Goal: Task Accomplishment & Management: Manage account settings

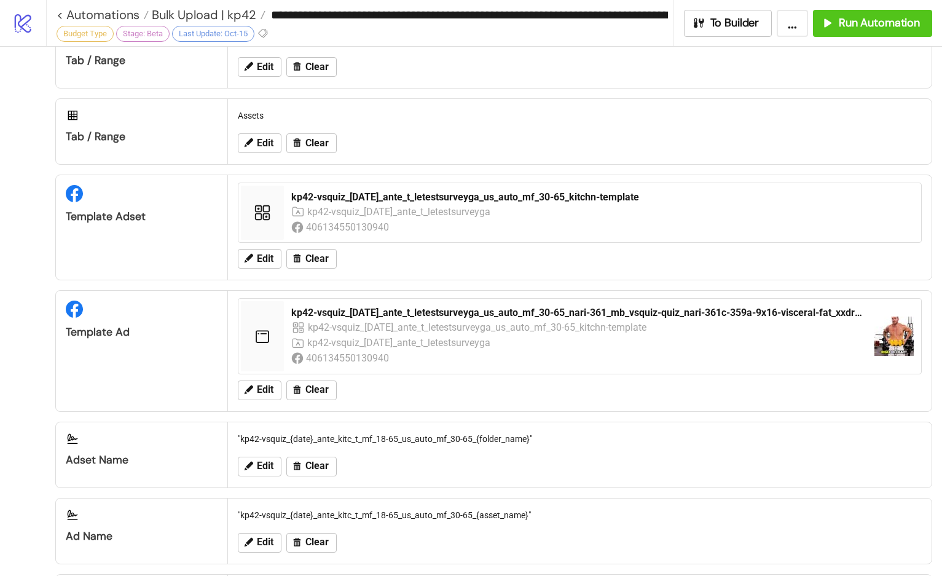
scroll to position [603, 0]
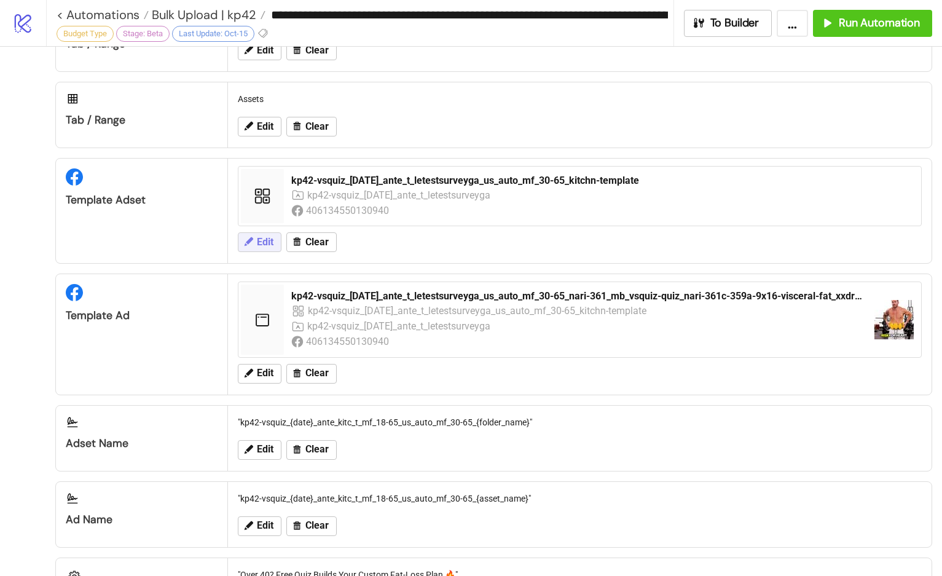
click at [256, 240] on button "Edit" at bounding box center [260, 242] width 44 height 20
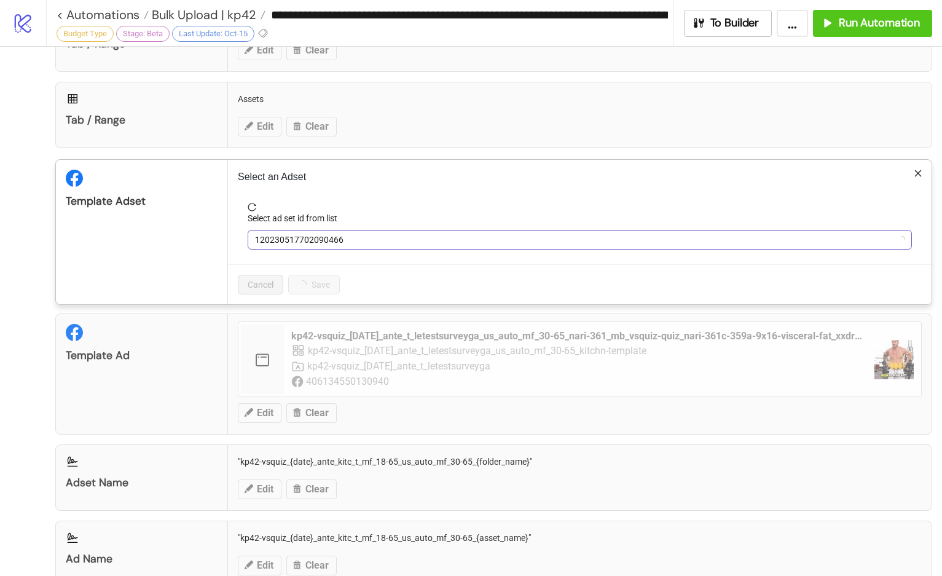
click at [326, 241] on span "120230517702090466" at bounding box center [579, 239] width 649 height 18
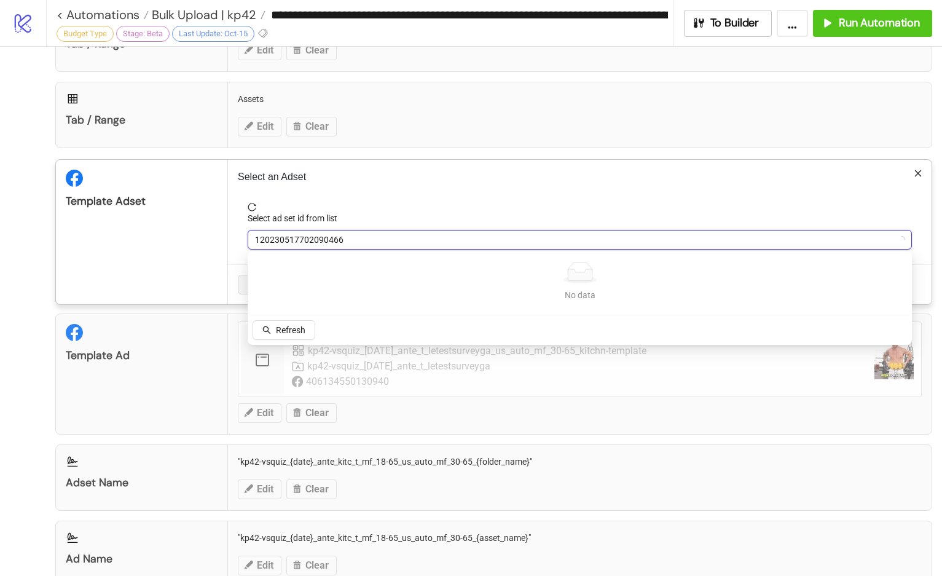
click at [326, 241] on span "120230517702090466" at bounding box center [579, 239] width 649 height 18
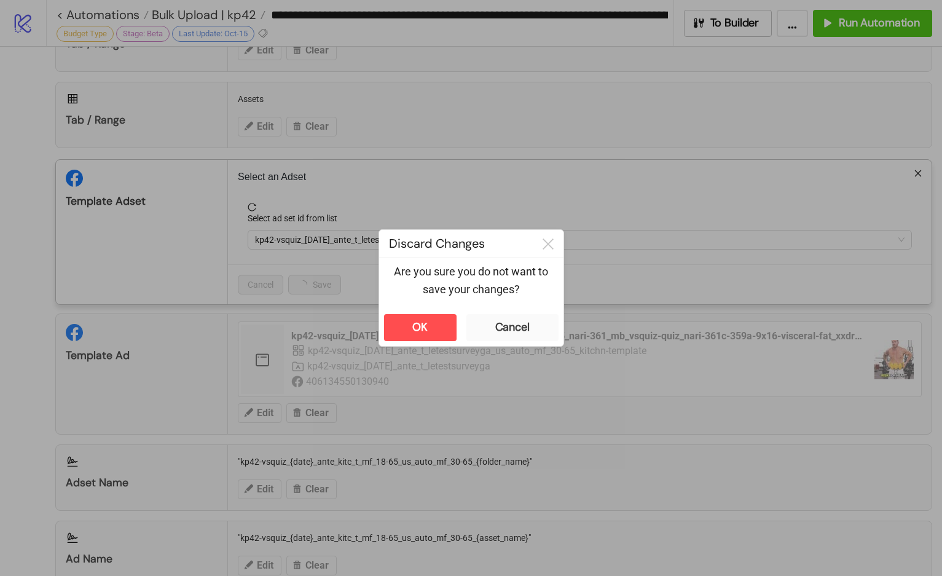
click at [284, 327] on div "**********" at bounding box center [471, 288] width 942 height 576
click at [479, 323] on button "Cancel" at bounding box center [512, 327] width 92 height 27
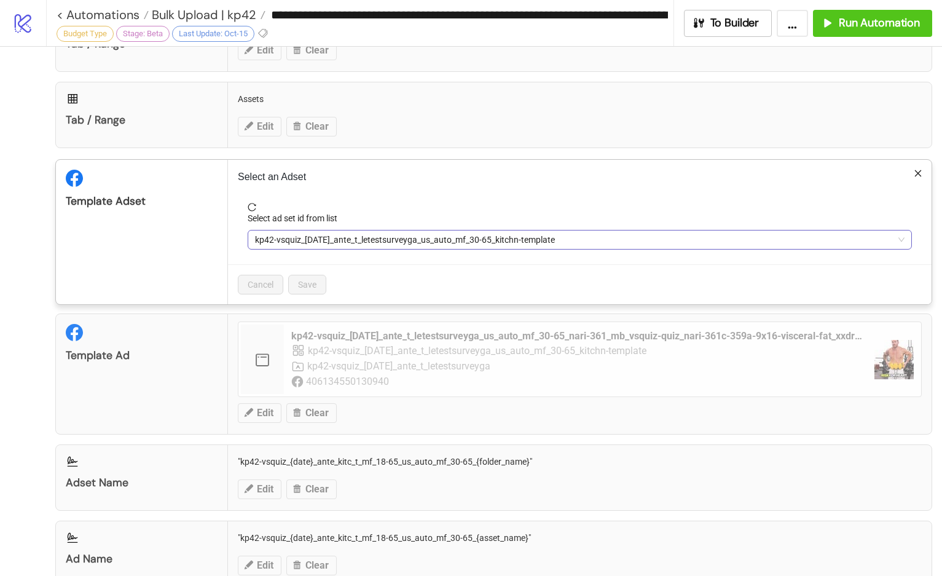
click at [379, 233] on span "kp42-vsquiz_[DATE]_ante_t_letestsurveyga_us_auto_mf_30-65_kitchn-template" at bounding box center [579, 239] width 649 height 18
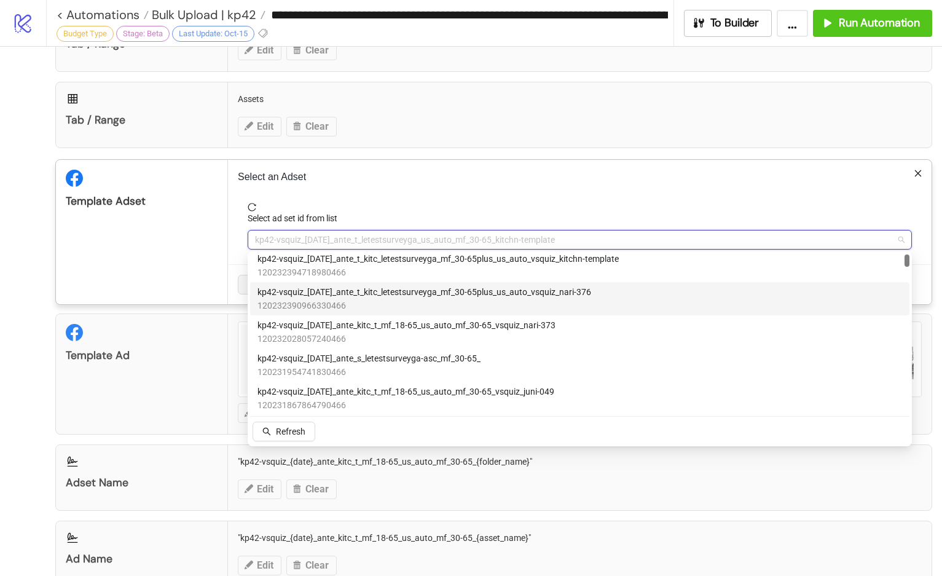
scroll to position [0, 0]
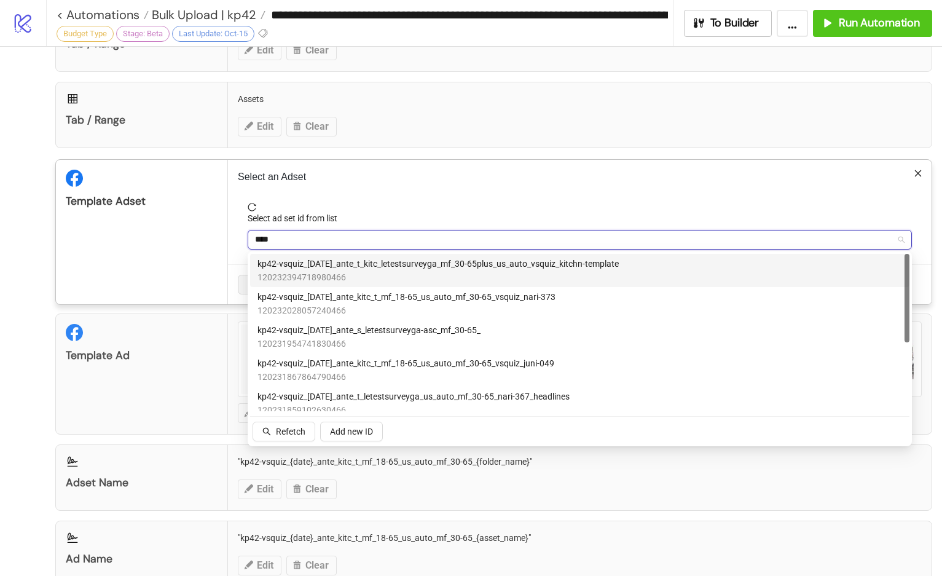
type input "*****"
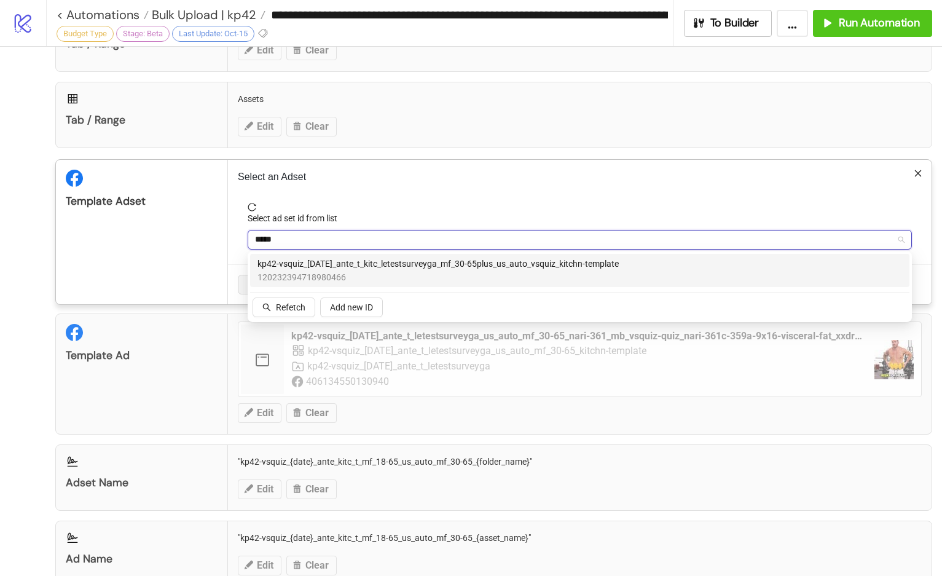
click at [388, 269] on span "kp42-vsquiz_[DATE]_ante_t_kitc_letestsurveyga_mf_30-65plus_us_auto_vsquiz_kitch…" at bounding box center [437, 264] width 361 height 14
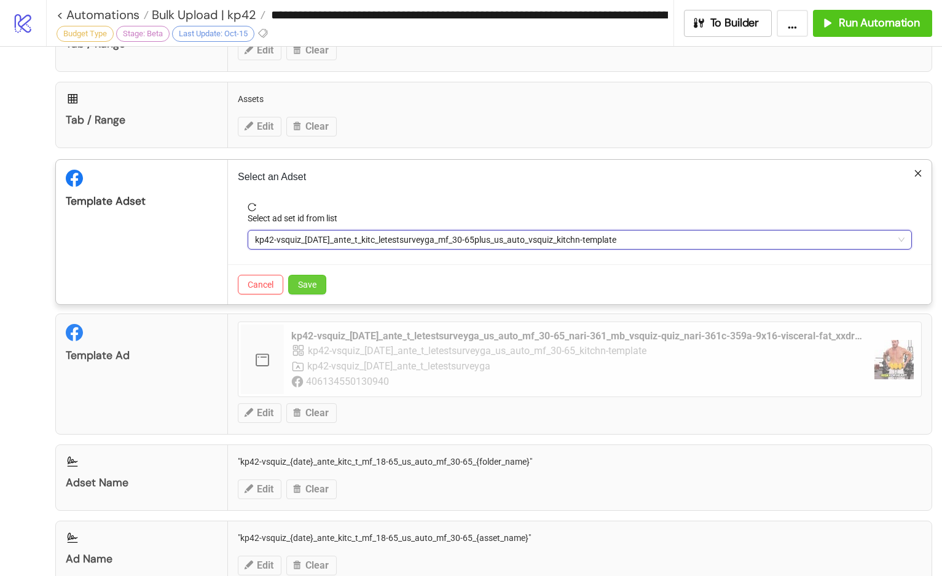
click at [316, 281] on span "Save" at bounding box center [307, 284] width 18 height 10
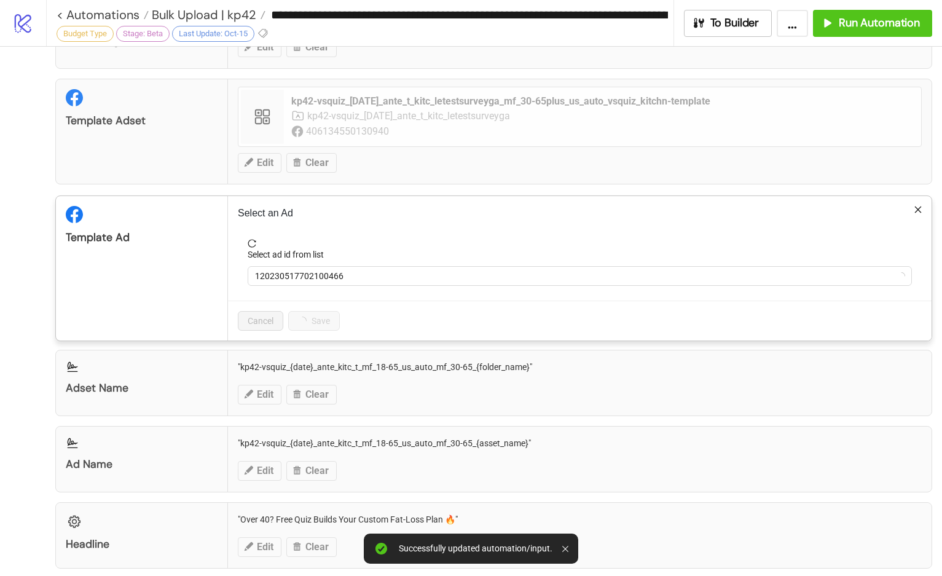
scroll to position [676, 0]
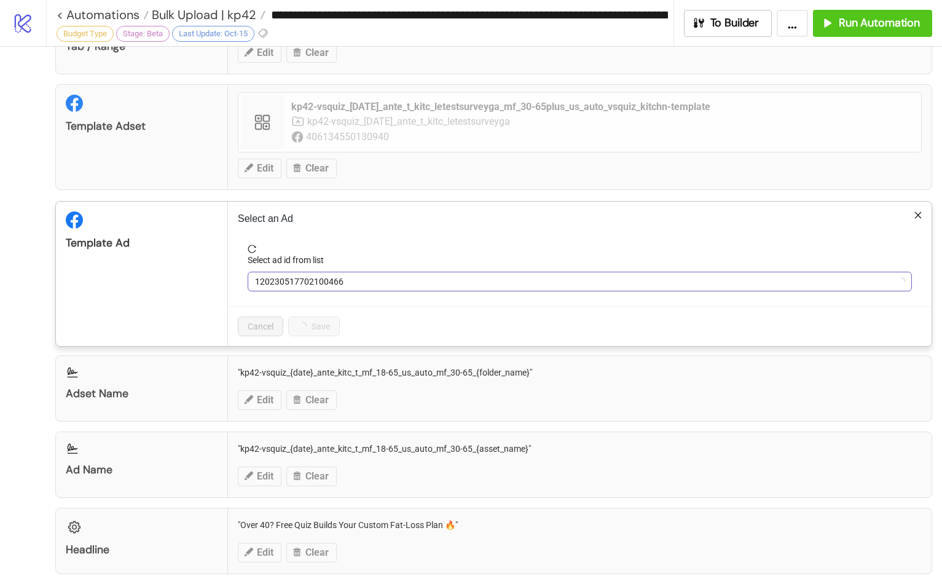
click at [279, 276] on span "120230517702100466" at bounding box center [579, 281] width 649 height 18
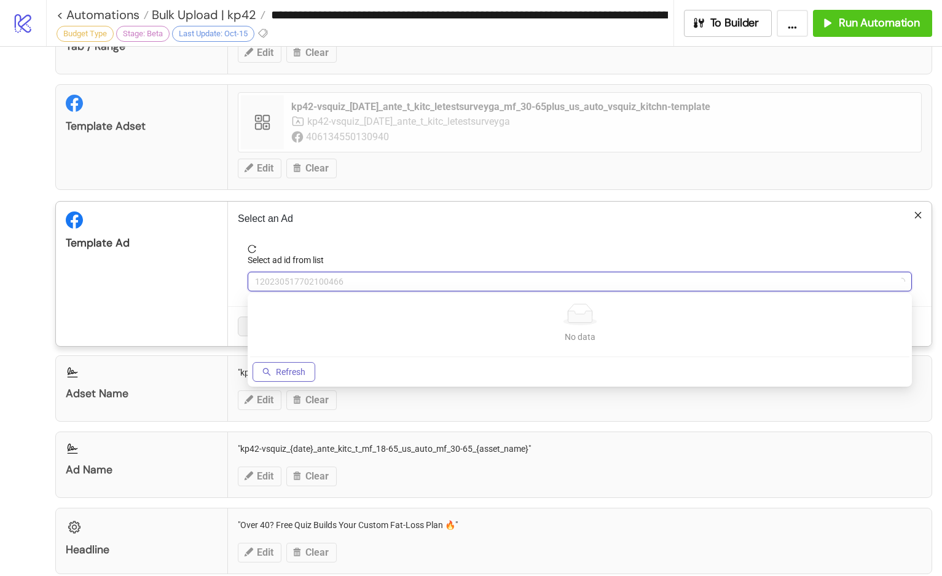
click at [265, 365] on button "Refresh" at bounding box center [283, 372] width 63 height 20
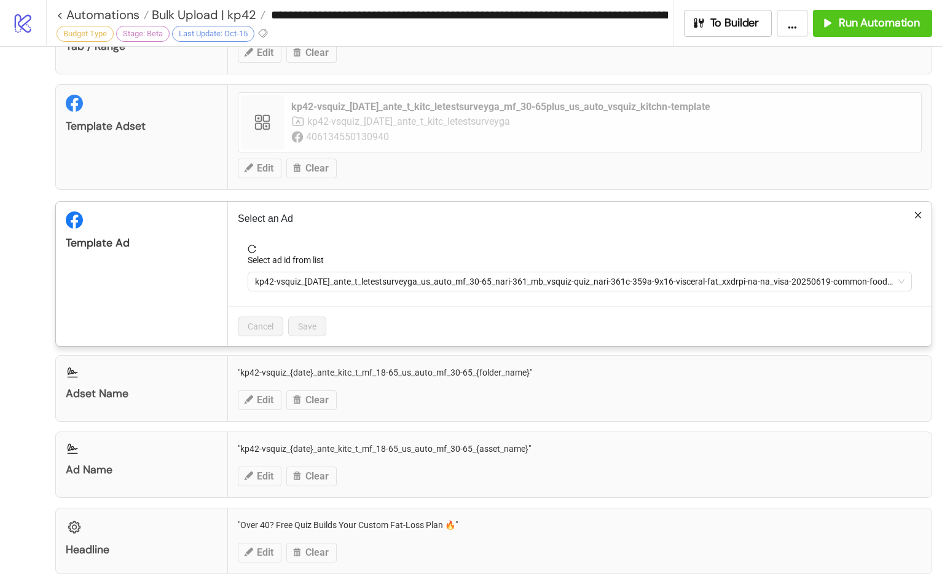
click at [295, 277] on span "kp42-vsquiz_[DATE]_ante_t_letestsurveyga_us_auto_mf_30-65_nari-361_mb_vsquiz-qu…" at bounding box center [579, 281] width 649 height 18
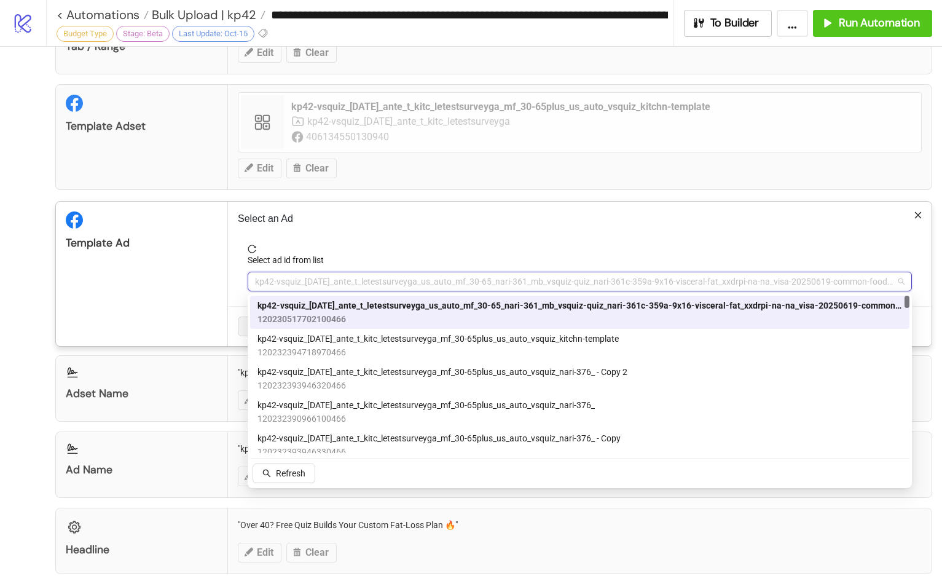
click at [295, 277] on span "kp42-vsquiz_[DATE]_ante_t_letestsurveyga_us_auto_mf_30-65_nari-361_mb_vsquiz-qu…" at bounding box center [579, 281] width 649 height 18
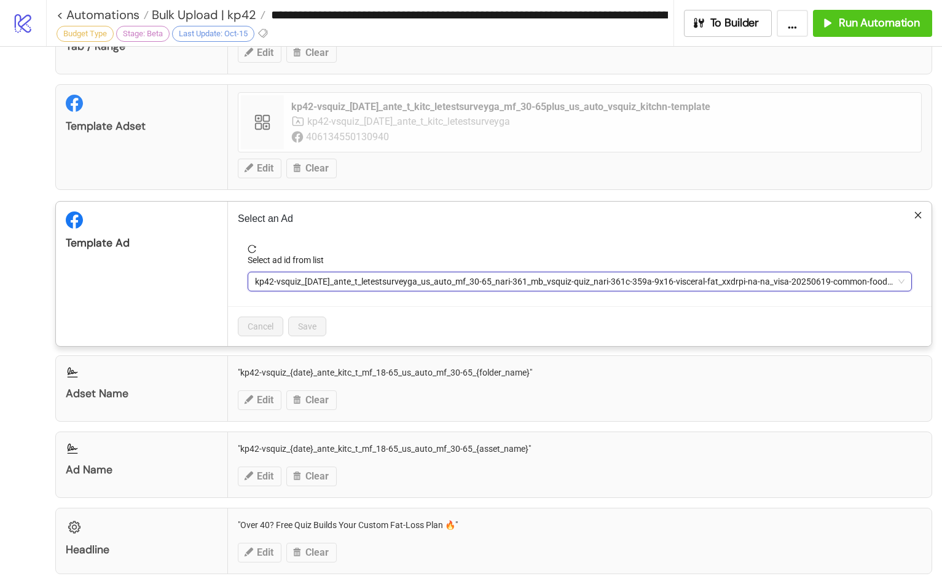
click at [295, 277] on span "kp42-vsquiz_[DATE]_ante_t_letestsurveyga_us_auto_mf_30-65_nari-361_mb_vsquiz-qu…" at bounding box center [579, 281] width 649 height 18
click at [303, 283] on span "kp42-vsquiz_[DATE]_ante_t_letestsurveyga_us_auto_mf_30-65_nari-361_mb_vsquiz-qu…" at bounding box center [579, 281] width 649 height 18
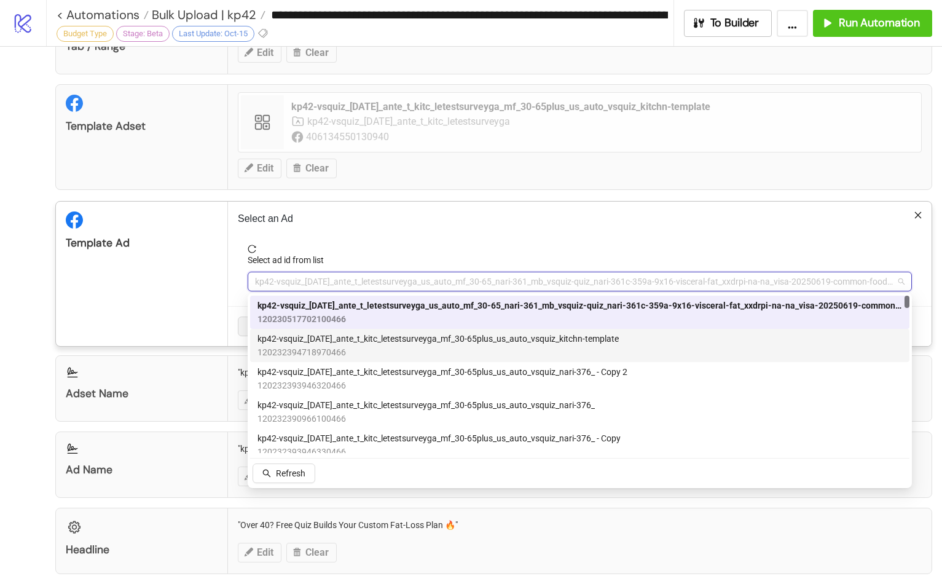
click at [311, 340] on span "kp42-vsquiz_[DATE]_ante_t_kitc_letestsurveyga_mf_30-65plus_us_auto_vsquiz_kitch…" at bounding box center [437, 339] width 361 height 14
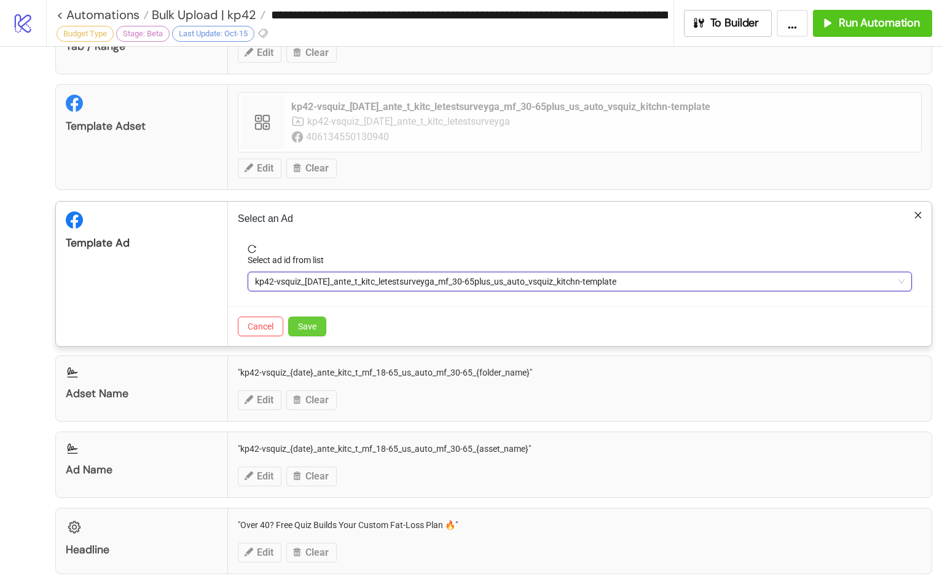
click at [311, 321] on button "Save" at bounding box center [307, 326] width 38 height 20
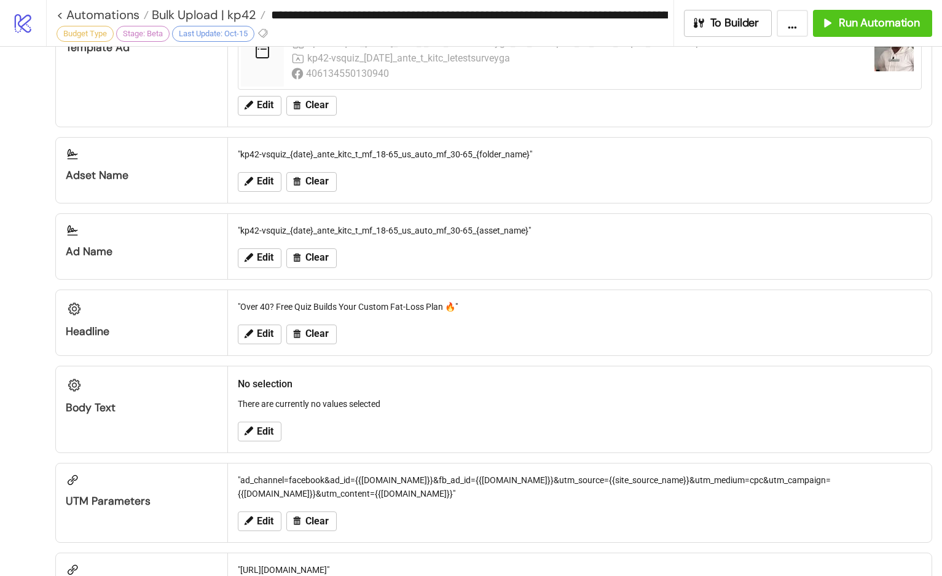
scroll to position [874, 0]
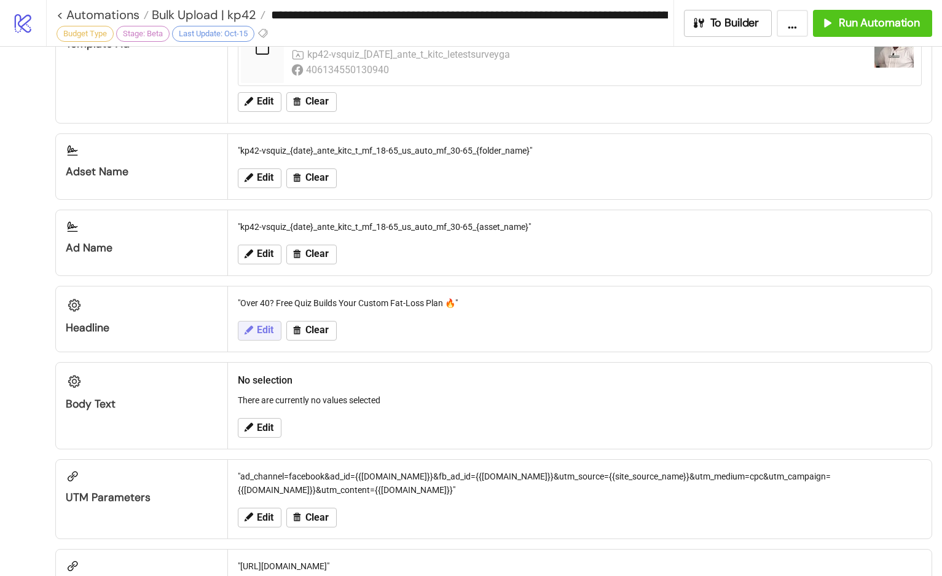
click at [272, 322] on button "Edit" at bounding box center [260, 331] width 44 height 20
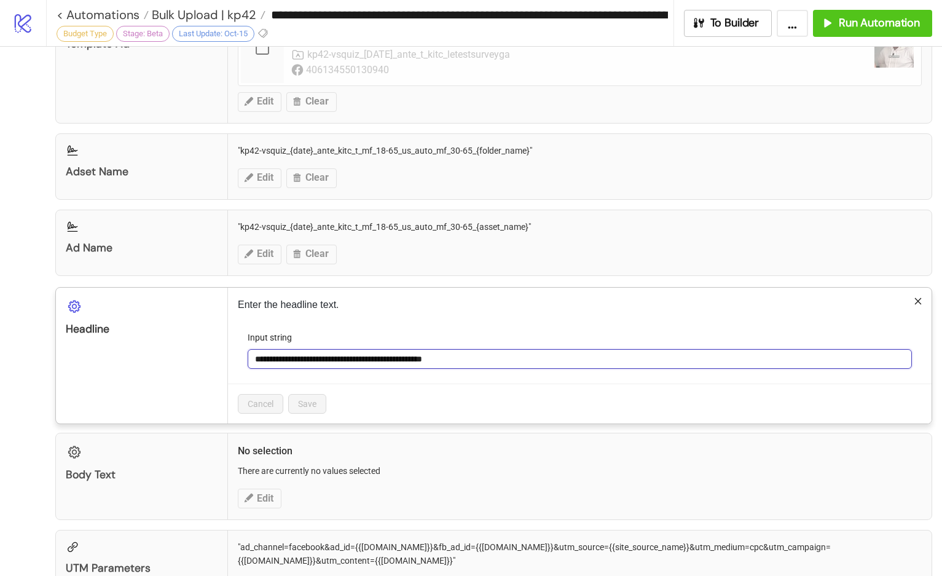
click at [307, 361] on input "**********" at bounding box center [580, 359] width 664 height 20
paste input "text"
type input "**********"
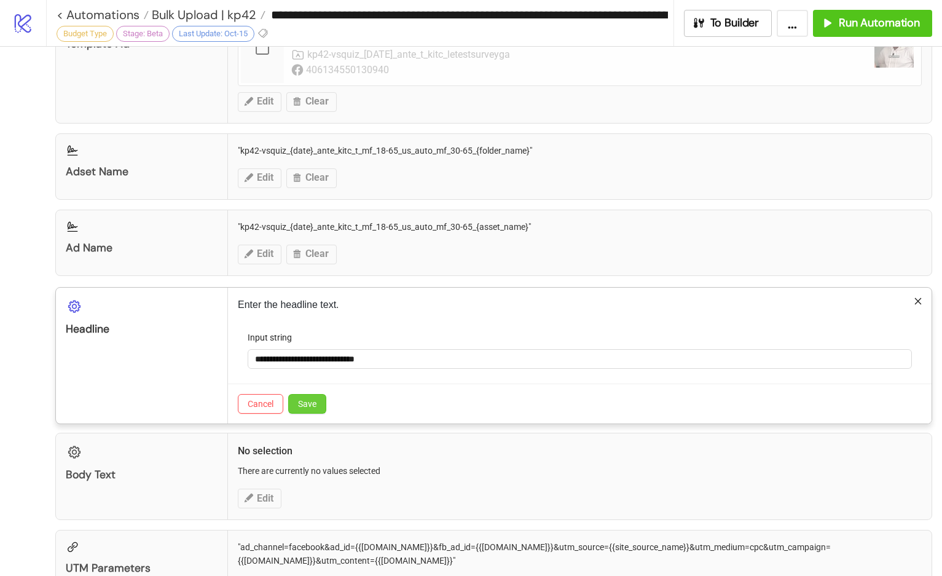
click at [310, 408] on button "Save" at bounding box center [307, 404] width 38 height 20
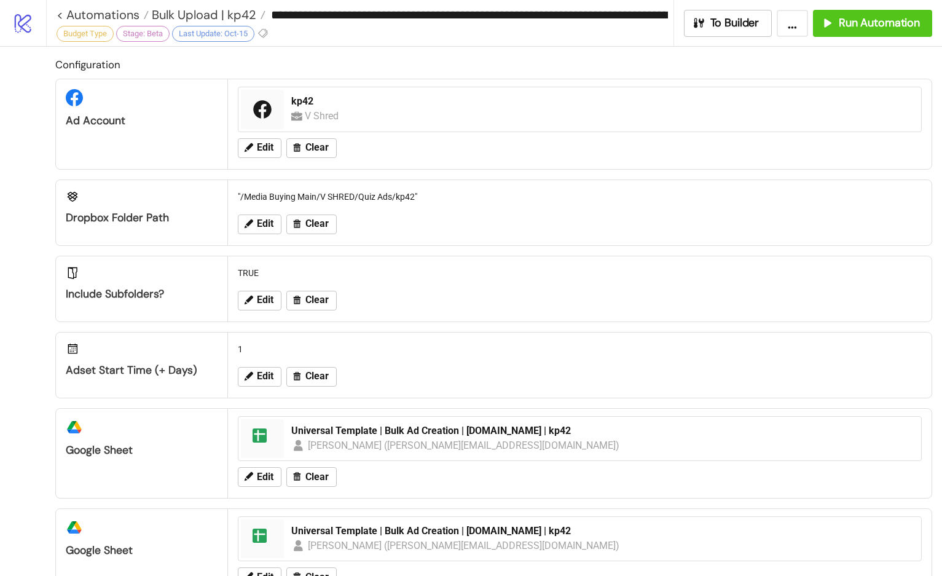
scroll to position [0, 0]
click at [880, 21] on span "Run Automation" at bounding box center [878, 23] width 81 height 14
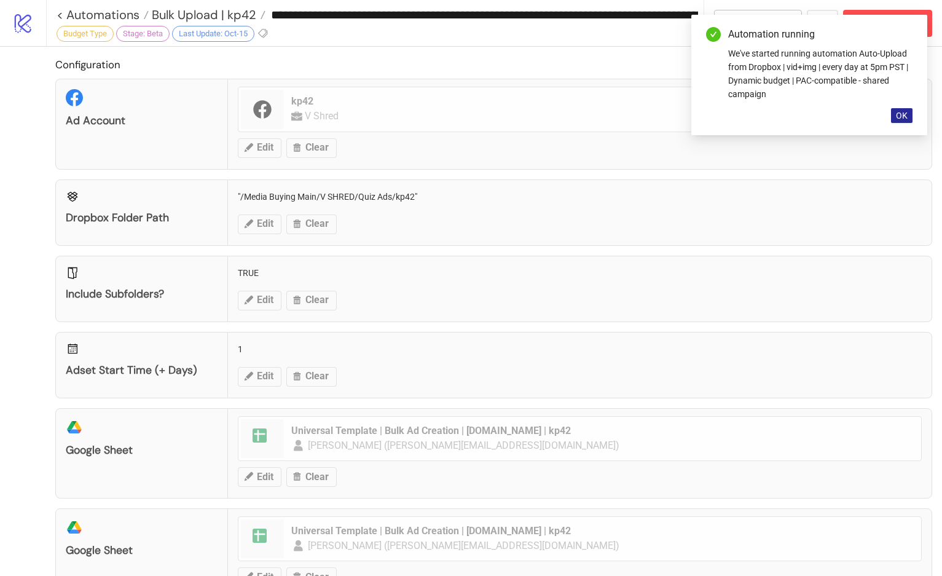
click at [904, 119] on span "OK" at bounding box center [902, 116] width 12 height 10
